Goal: Information Seeking & Learning: Learn about a topic

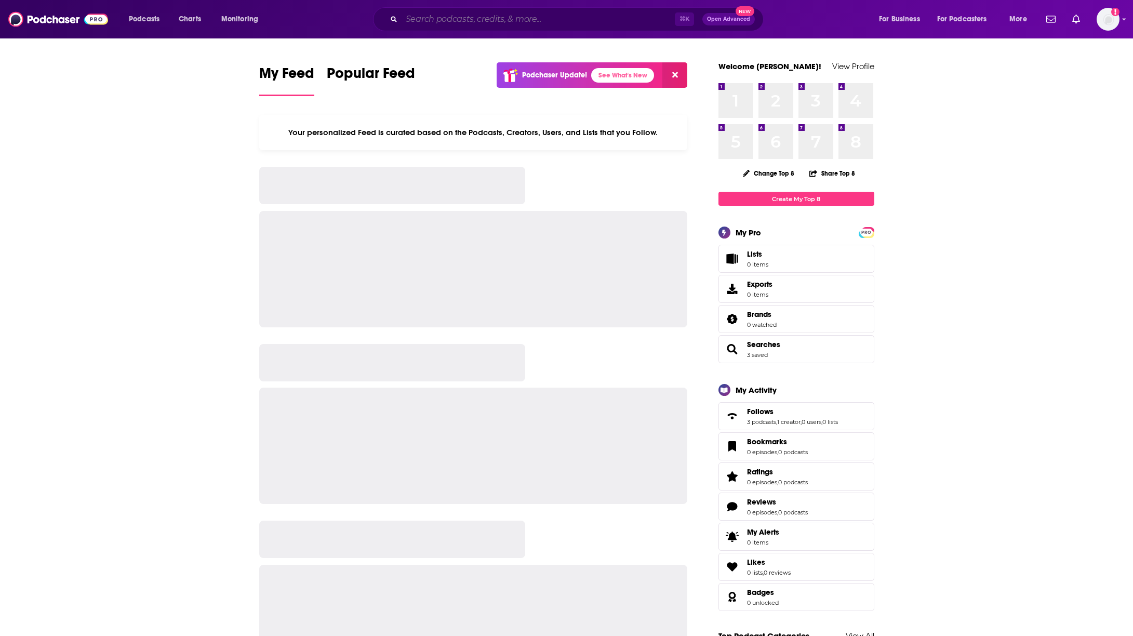
click at [483, 20] on input "Search podcasts, credits, & more..." at bounding box center [537, 19] width 273 height 17
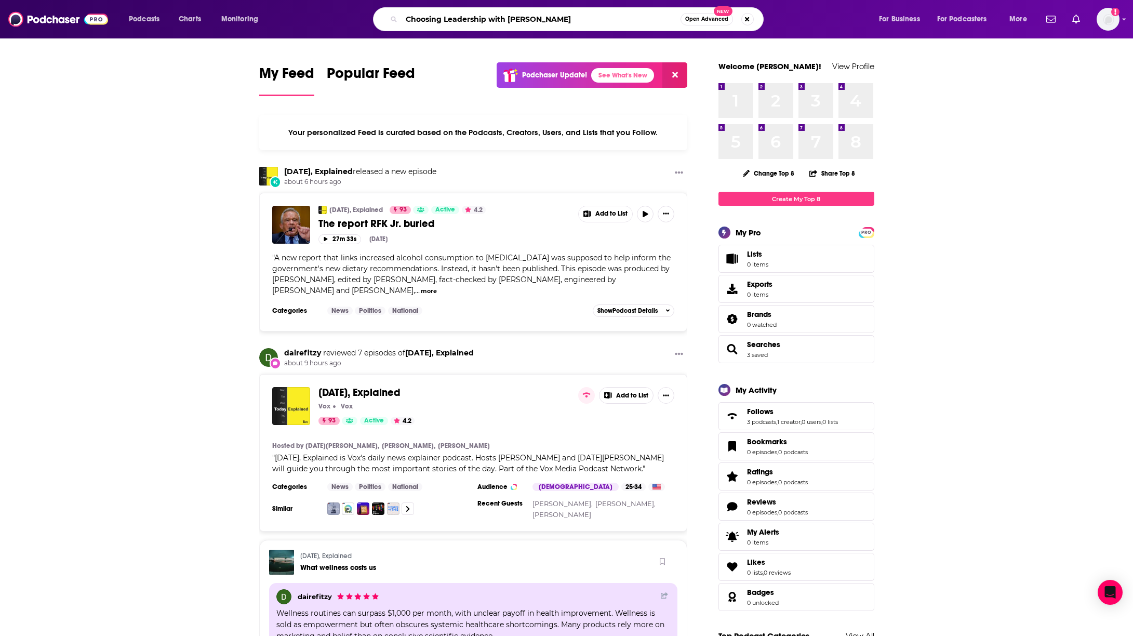
type input "Choosing Leadership with [PERSON_NAME]"
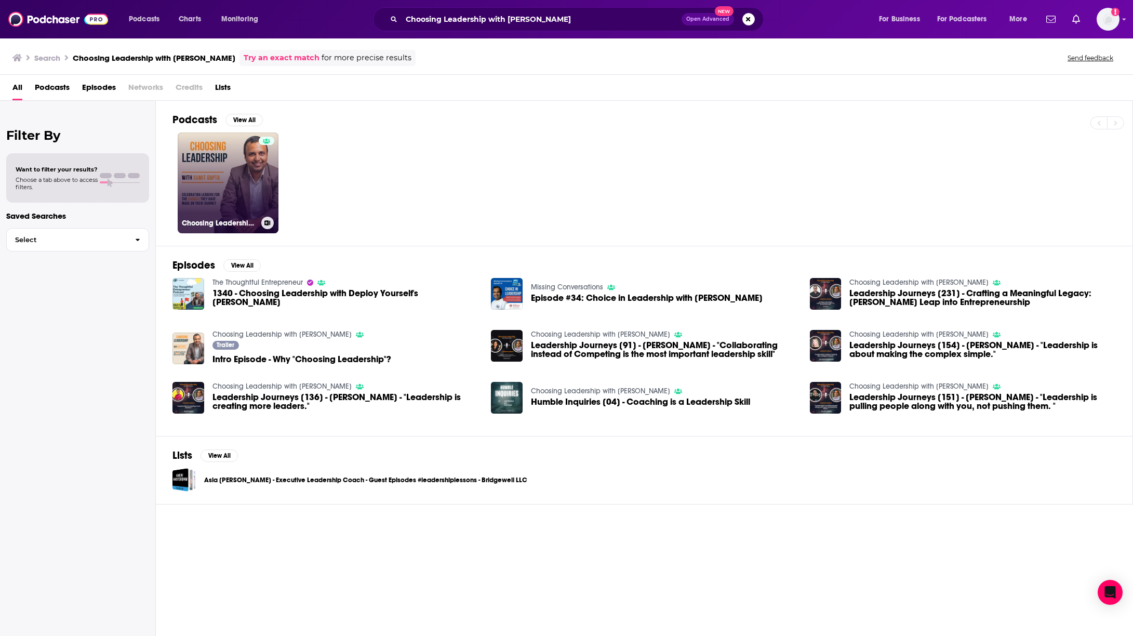
click at [222, 204] on link "Choosing Leadership with [PERSON_NAME]" at bounding box center [228, 182] width 101 height 101
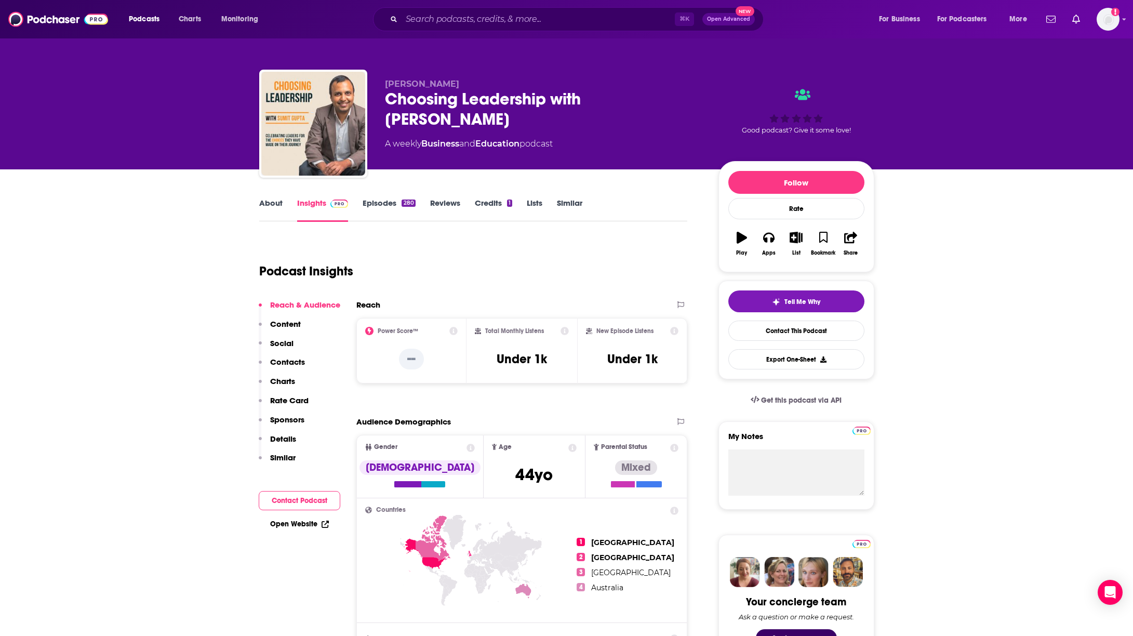
click at [388, 202] on link "Episodes 280" at bounding box center [389, 210] width 52 height 24
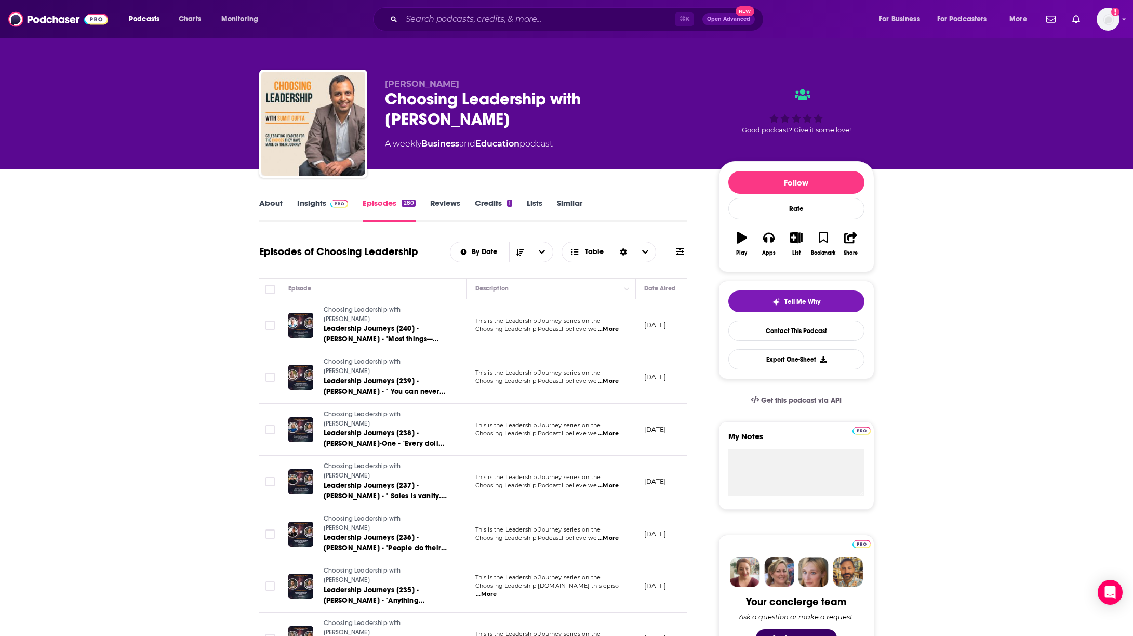
click at [312, 206] on link "Insights" at bounding box center [322, 210] width 51 height 24
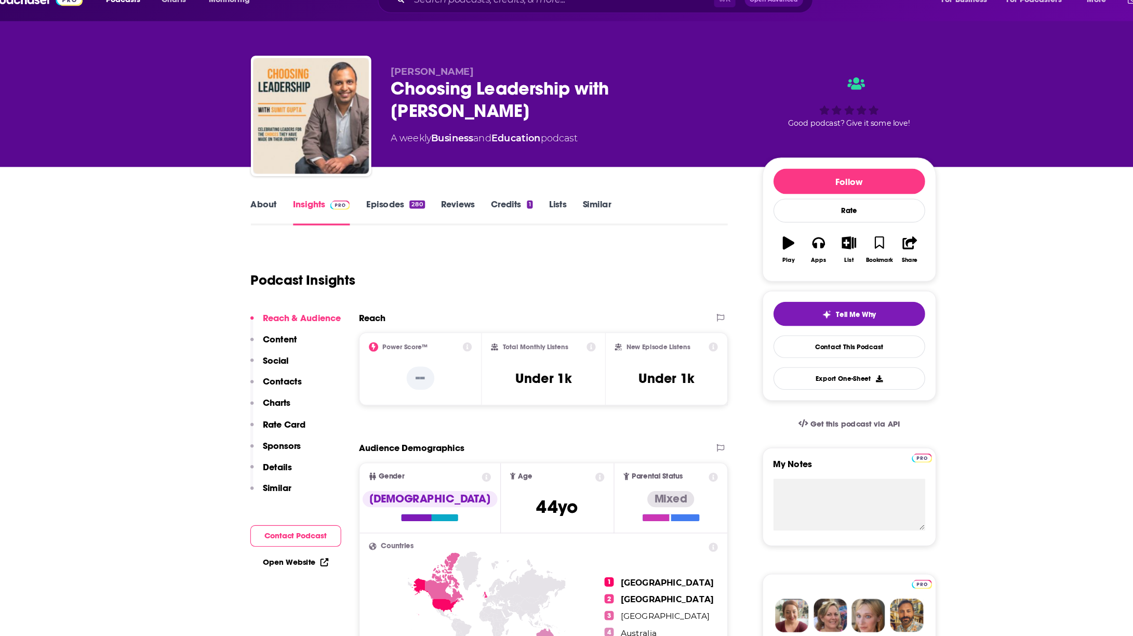
click at [370, 206] on link "Episodes 280" at bounding box center [389, 210] width 52 height 24
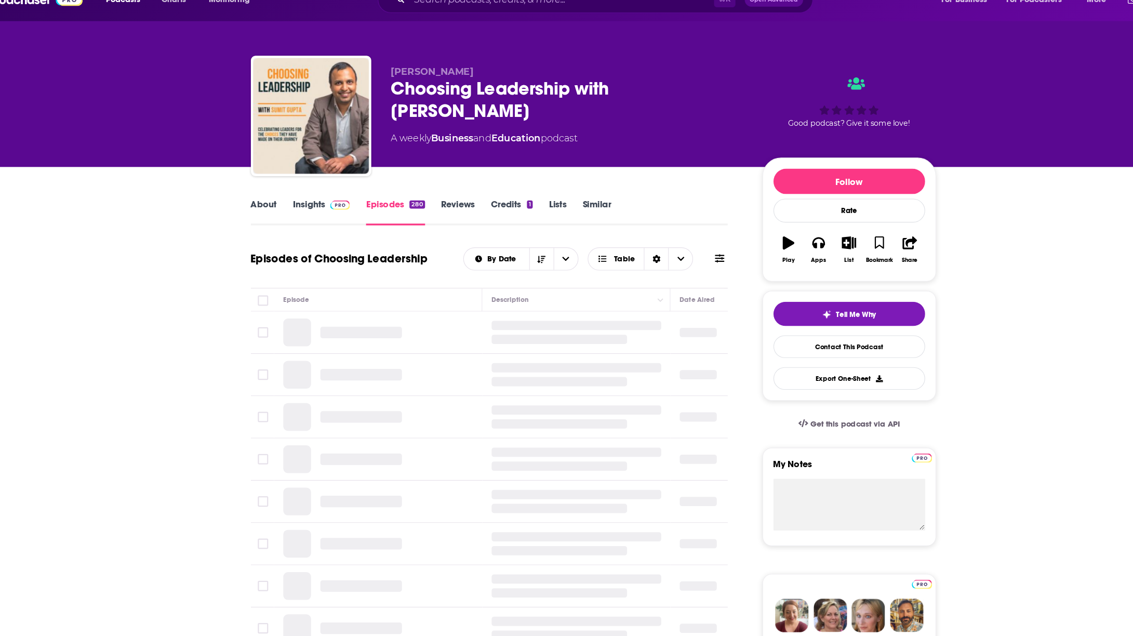
drag, startPoint x: 370, startPoint y: 206, endPoint x: 393, endPoint y: 206, distance: 22.9
click at [393, 206] on link "Episodes 280" at bounding box center [389, 210] width 52 height 24
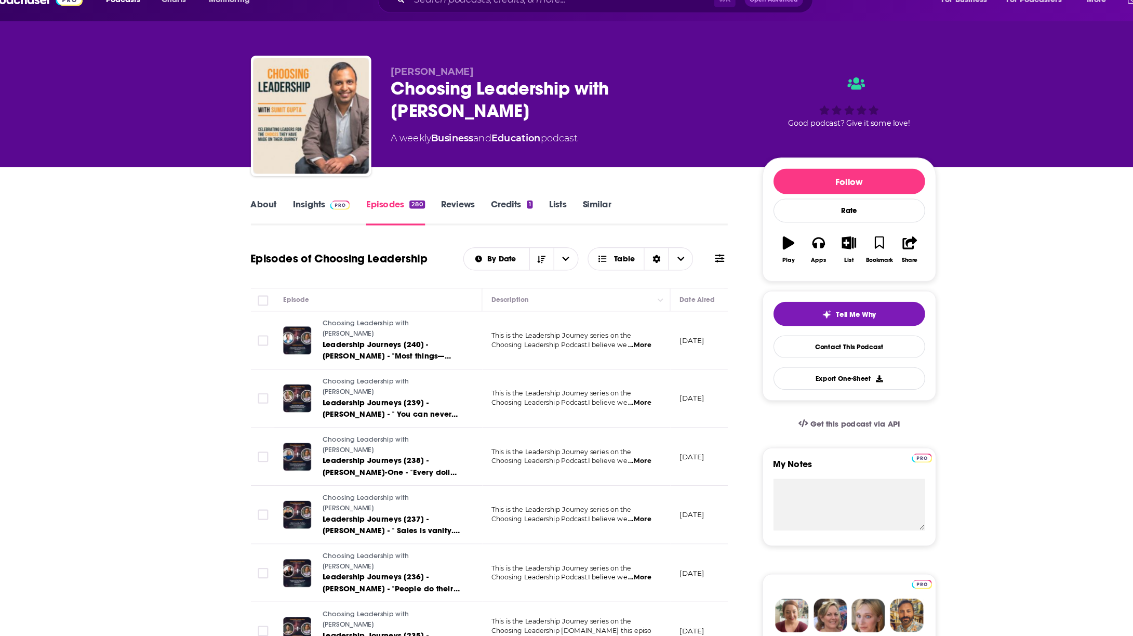
drag, startPoint x: 393, startPoint y: 206, endPoint x: 614, endPoint y: 447, distance: 327.5
click at [614, 473] on p "This is the Leadership Journey series on the" at bounding box center [551, 477] width 152 height 8
drag, startPoint x: 614, startPoint y: 447, endPoint x: 613, endPoint y: 453, distance: 6.3
click at [613, 481] on span "...More" at bounding box center [608, 485] width 21 height 8
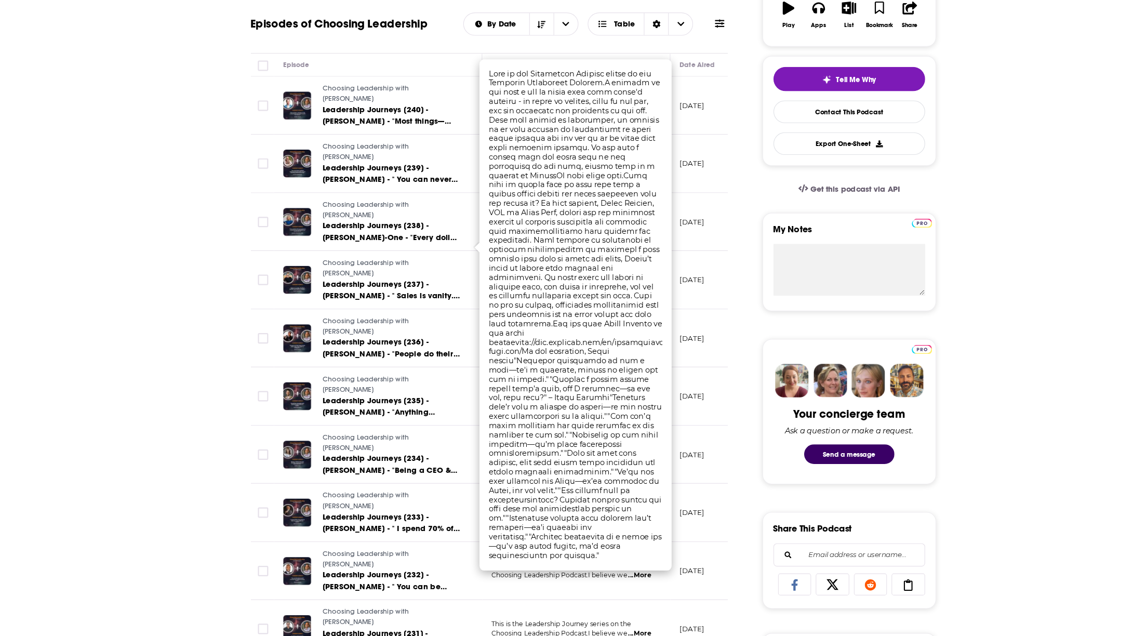
scroll to position [165, 0]
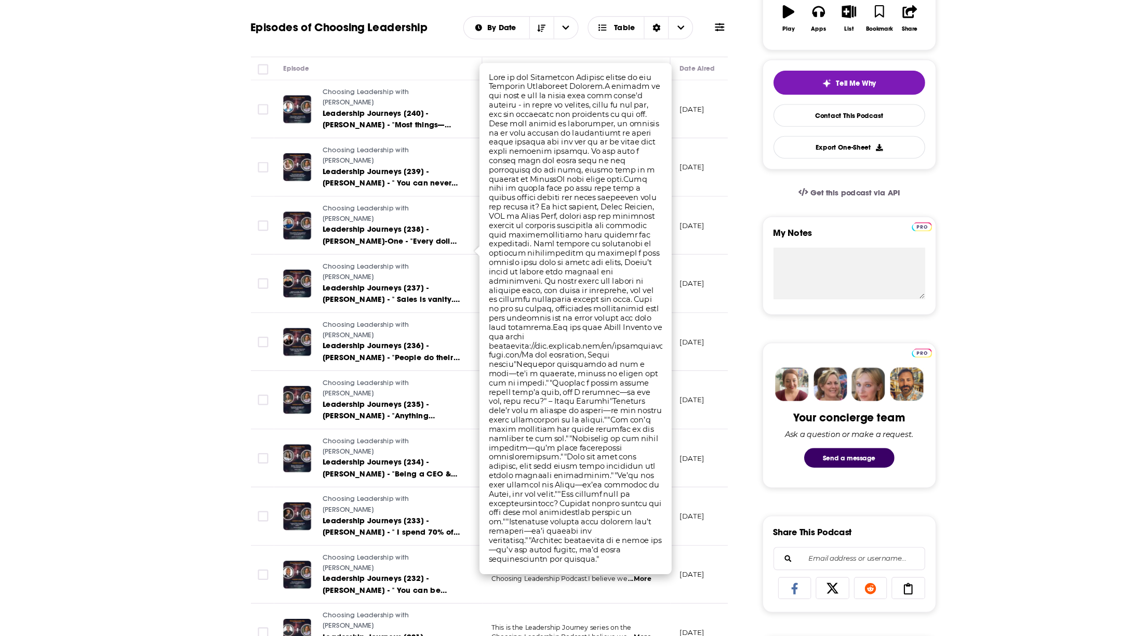
drag, startPoint x: 613, startPoint y: 453, endPoint x: 373, endPoint y: 503, distance: 245.7
click at [373, 577] on span "Leadership Journeys [232] - [PERSON_NAME] - " You can be direct and transparent…" at bounding box center [380, 597] width 112 height 40
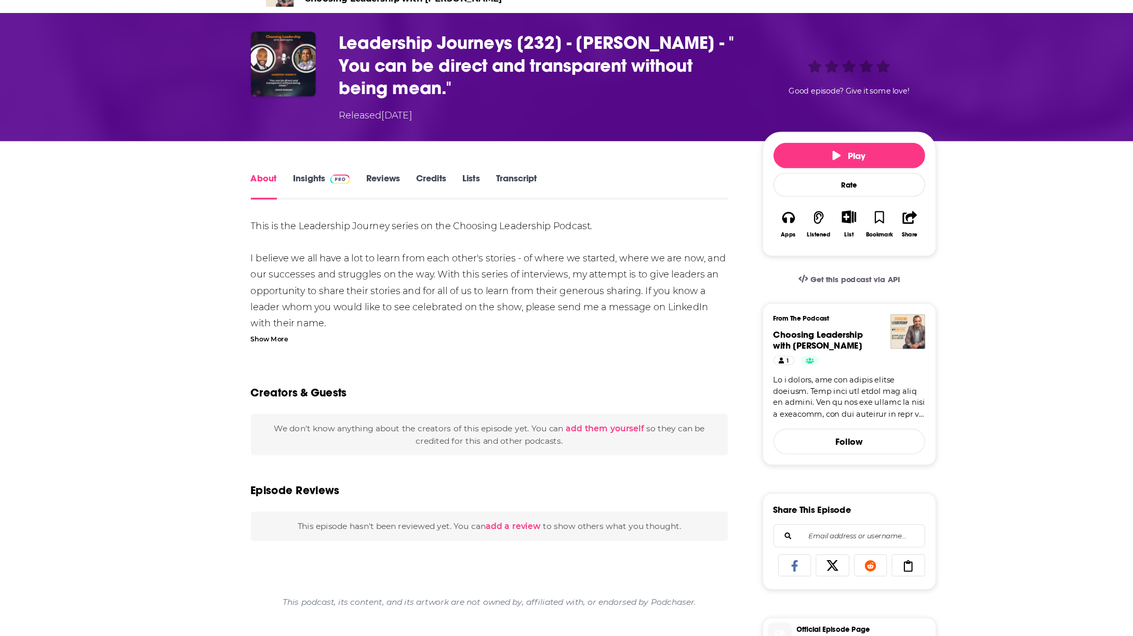
drag, startPoint x: 373, startPoint y: 503, endPoint x: 289, endPoint y: 361, distance: 164.6
click at [289, 361] on div "Show More" at bounding box center [276, 365] width 34 height 10
